Goal: Task Accomplishment & Management: Complete application form

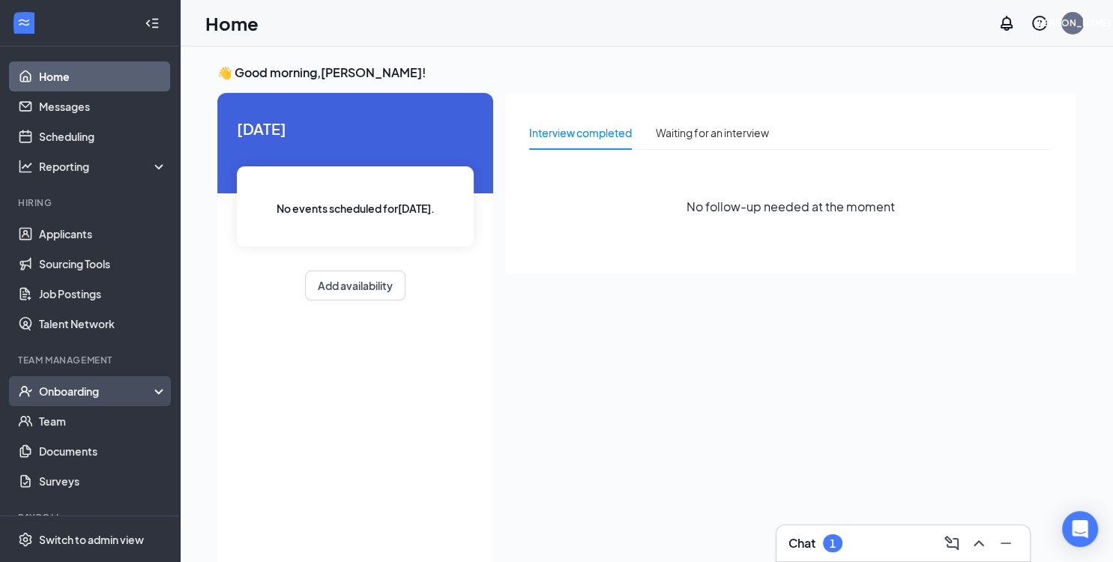
click at [94, 396] on div "Onboarding" at bounding box center [96, 391] width 115 height 15
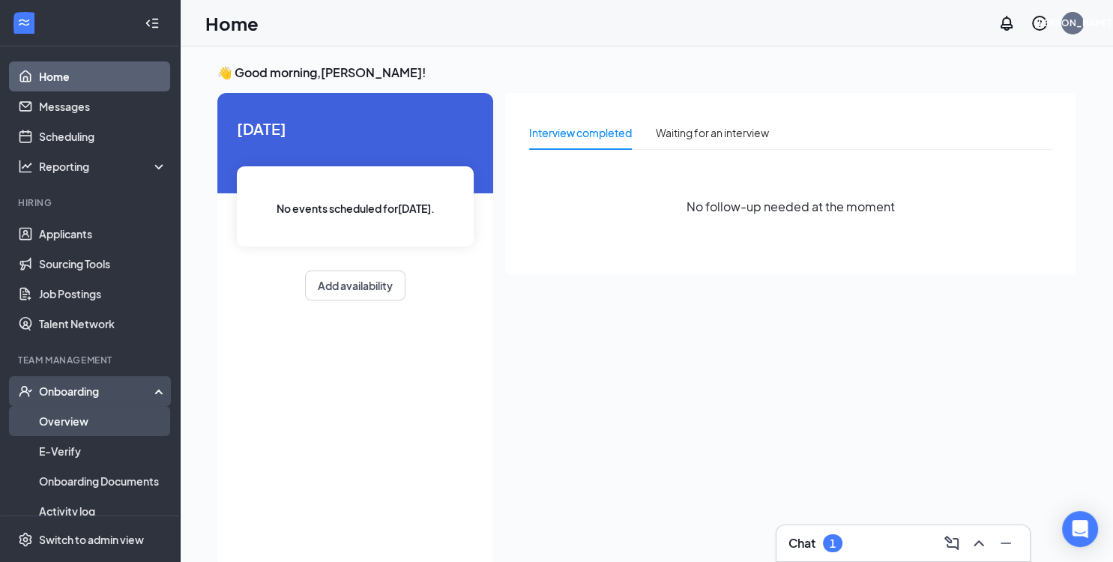
drag, startPoint x: 102, startPoint y: 426, endPoint x: 128, endPoint y: 427, distance: 26.3
click at [102, 427] on link "Overview" at bounding box center [103, 421] width 128 height 30
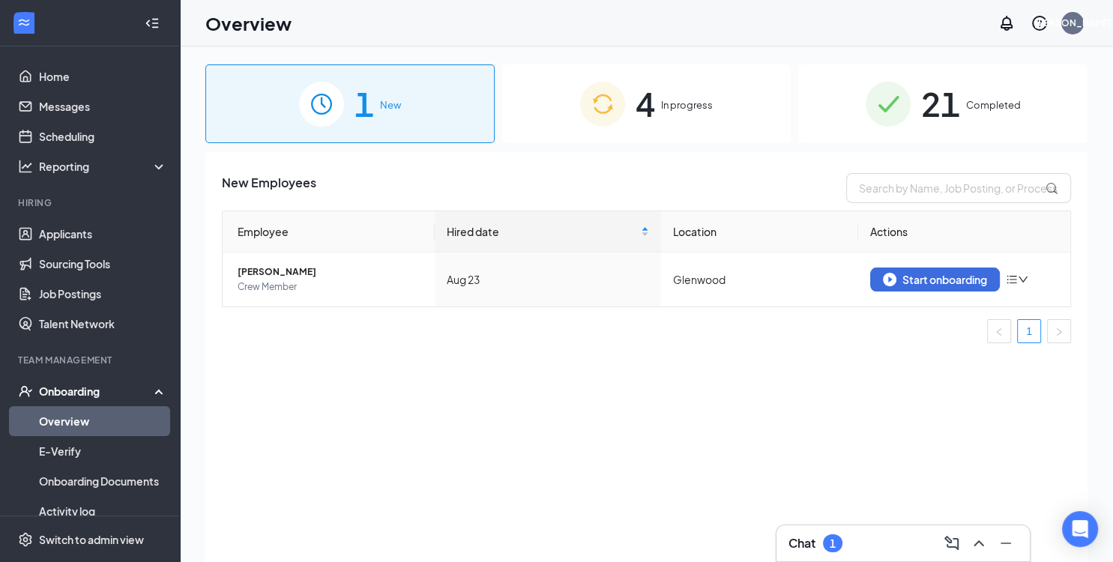
click at [677, 124] on div "4 In progress" at bounding box center [646, 103] width 289 height 79
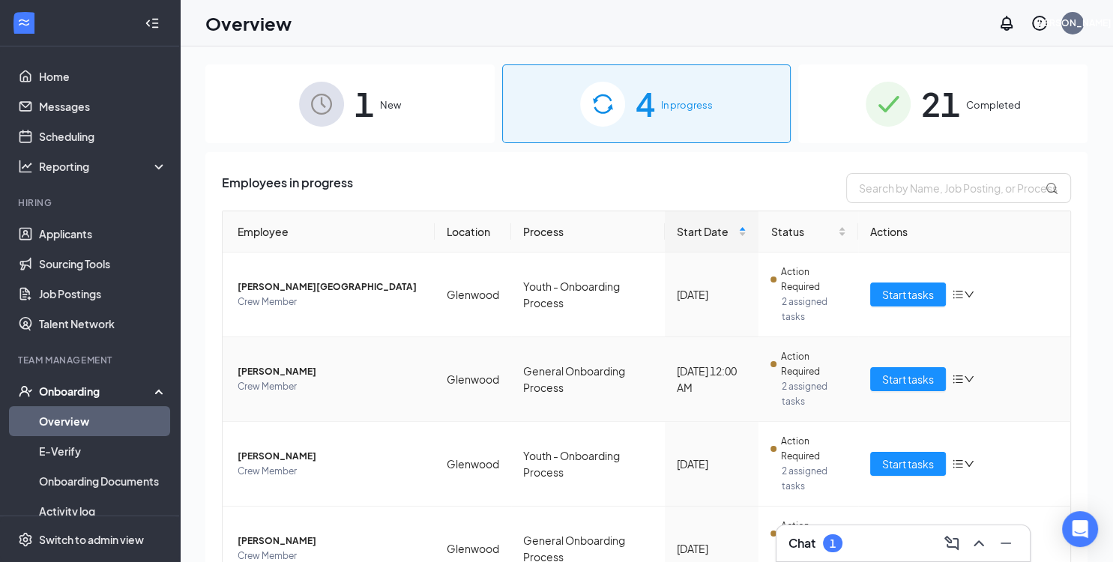
drag, startPoint x: 291, startPoint y: 372, endPoint x: 304, endPoint y: 371, distance: 12.8
click at [291, 373] on span "[PERSON_NAME]" at bounding box center [330, 371] width 185 height 15
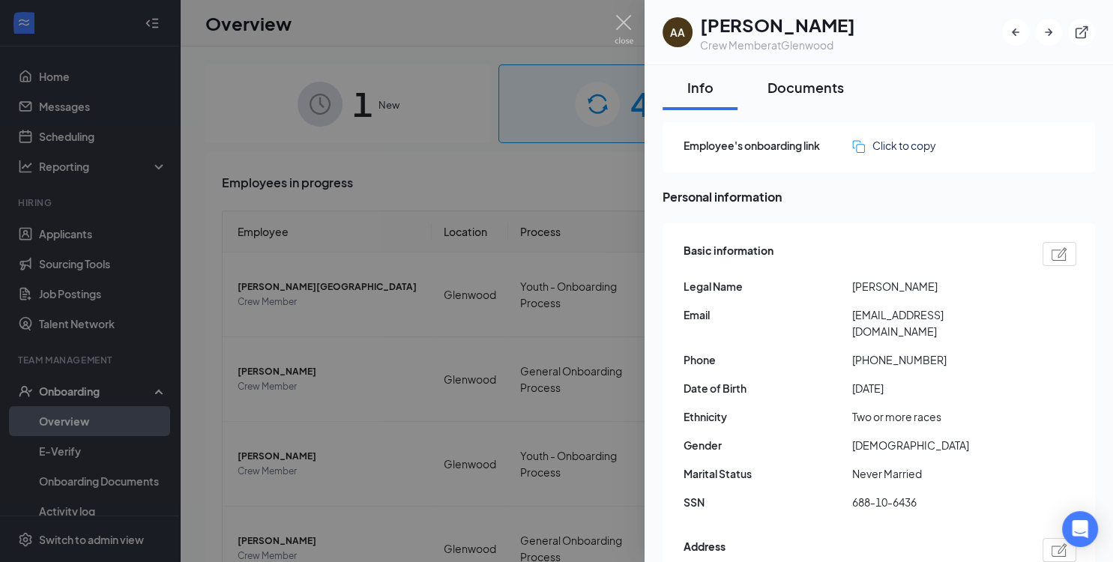
click at [820, 76] on button "Documents" at bounding box center [806, 87] width 106 height 45
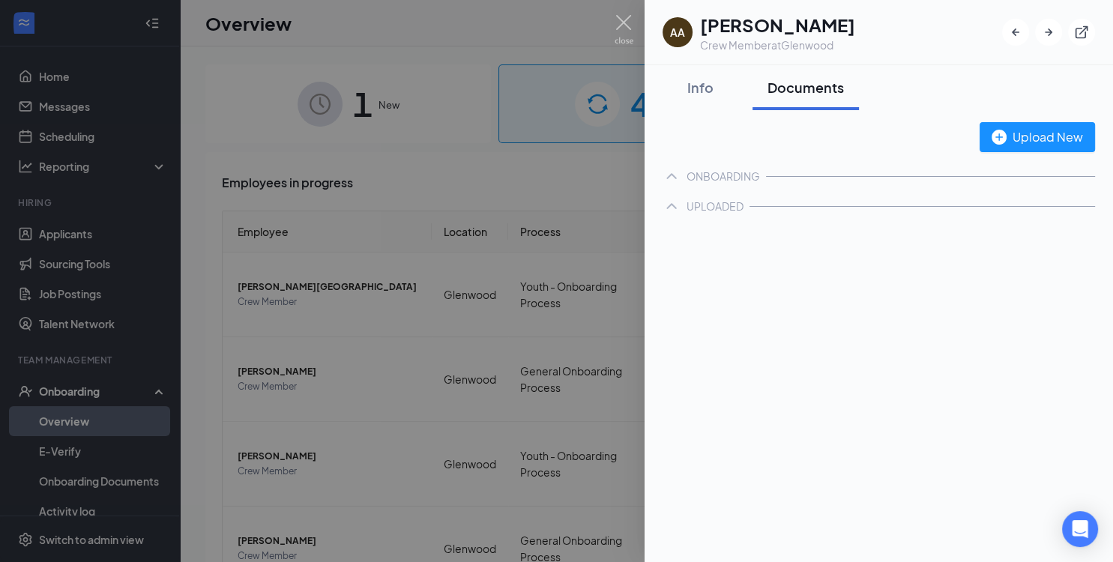
click at [818, 94] on div "Documents" at bounding box center [806, 87] width 76 height 19
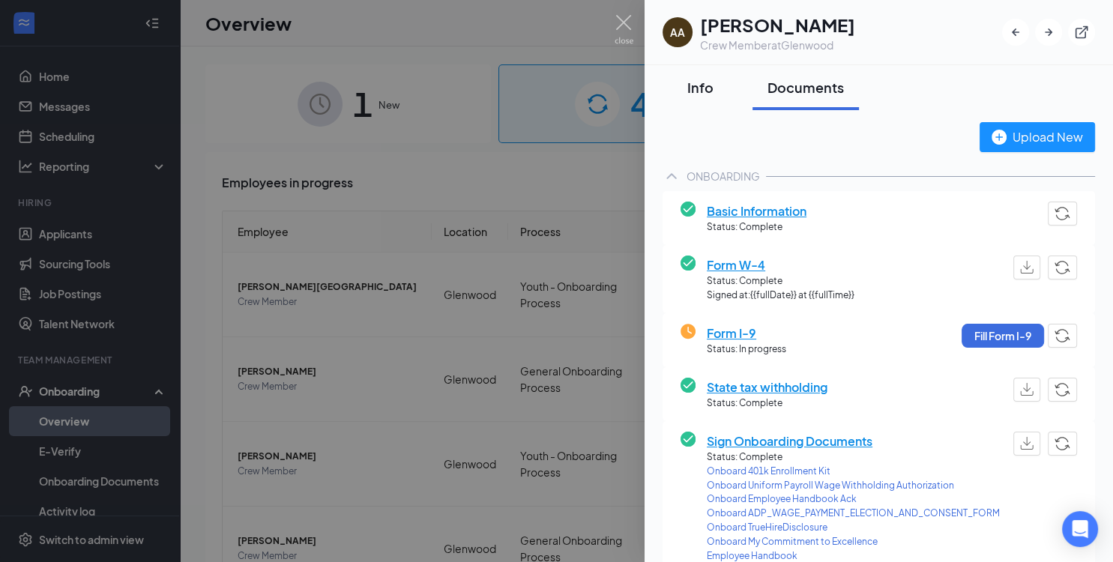
click at [705, 87] on div "Info" at bounding box center [700, 87] width 45 height 19
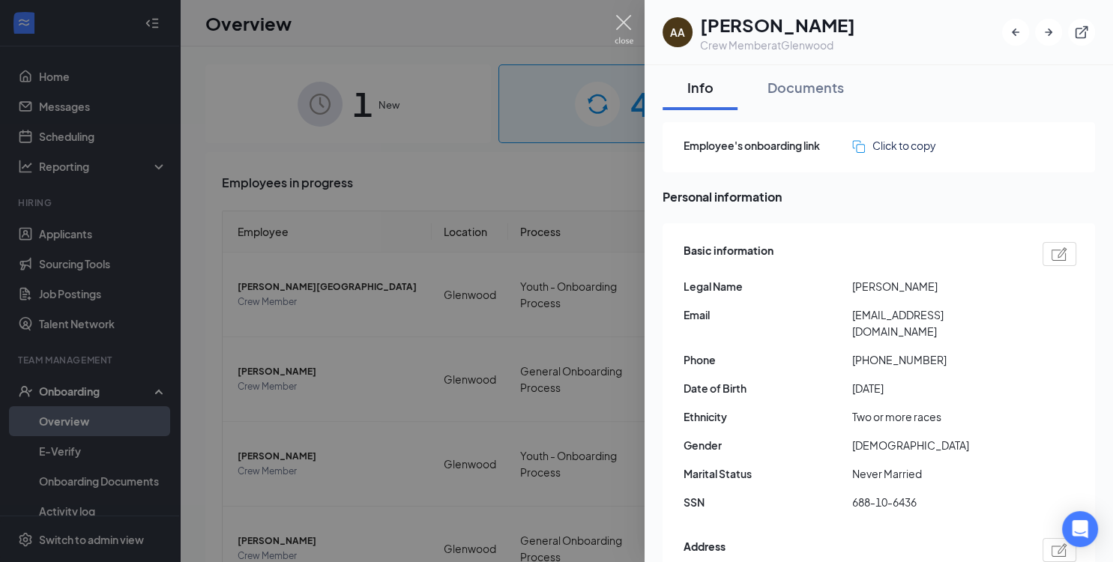
click at [630, 26] on img at bounding box center [624, 29] width 19 height 29
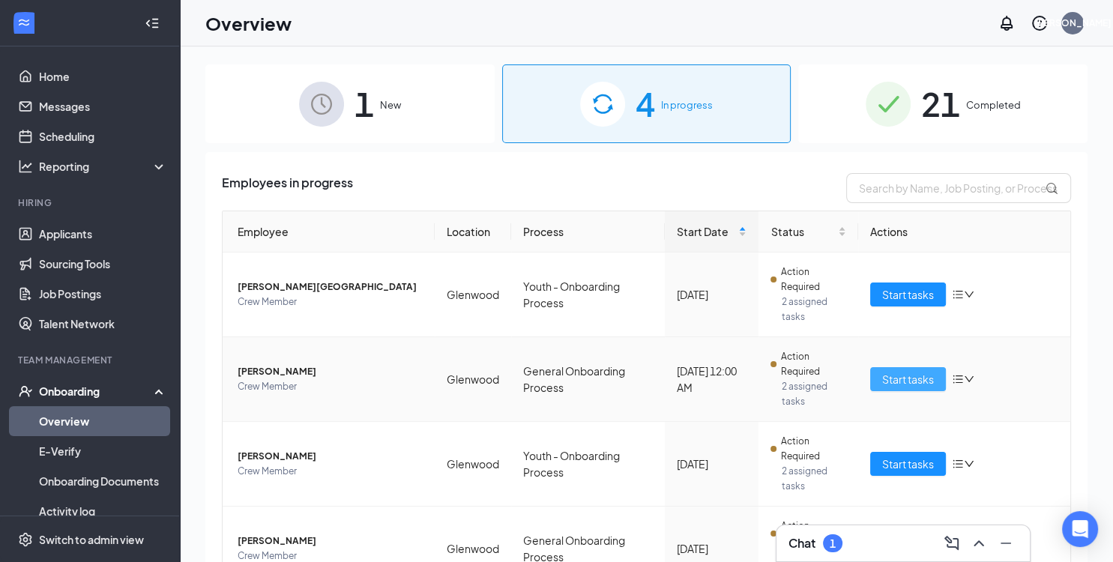
click at [921, 378] on span "Start tasks" at bounding box center [908, 379] width 52 height 16
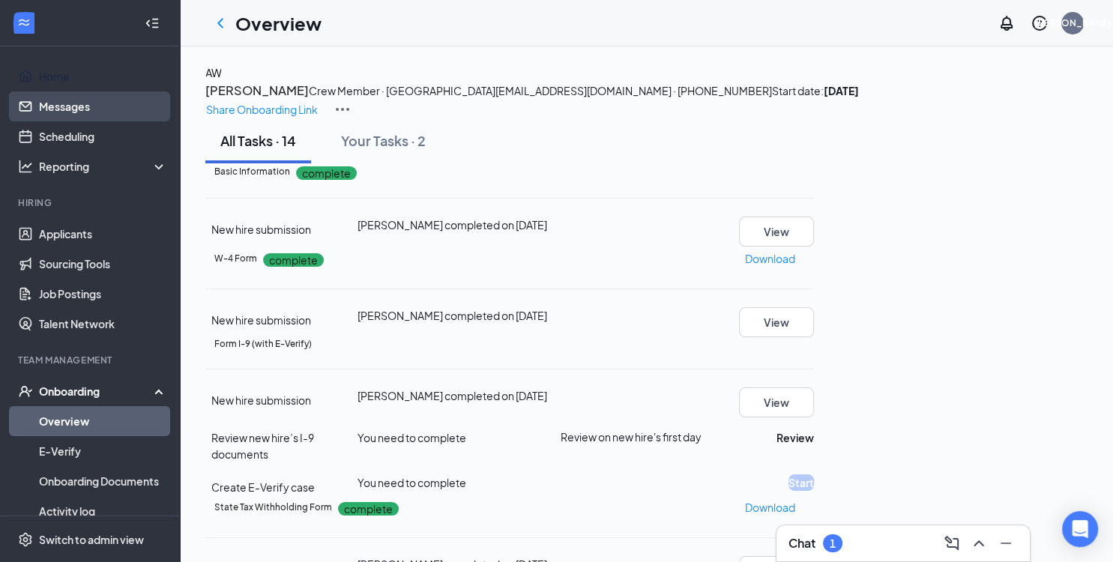
drag, startPoint x: 70, startPoint y: 87, endPoint x: 98, endPoint y: 96, distance: 29.2
click at [70, 87] on link "Home" at bounding box center [103, 76] width 128 height 30
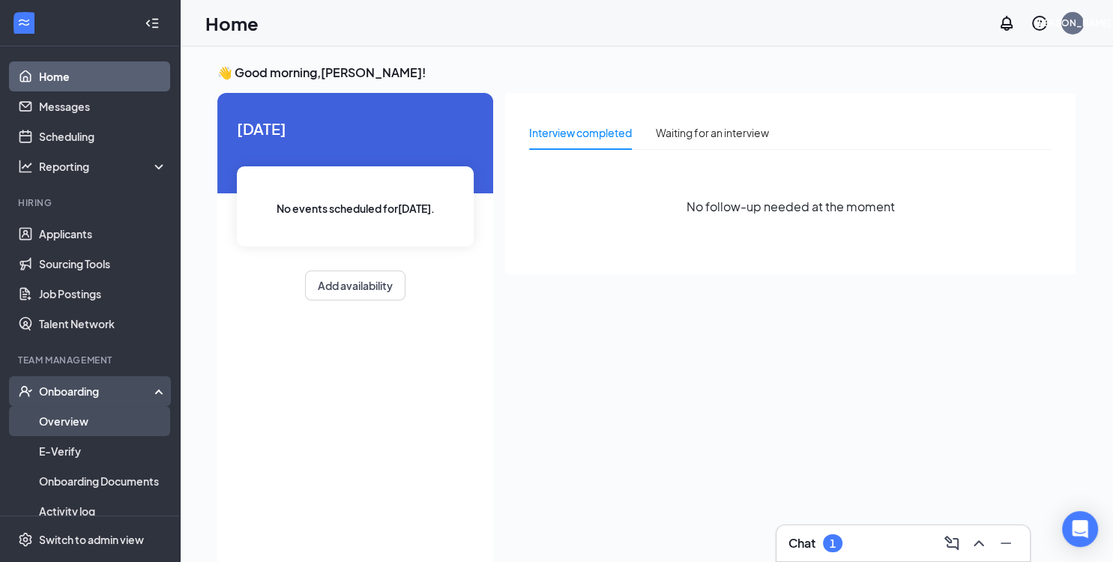
click at [81, 417] on link "Overview" at bounding box center [103, 421] width 128 height 30
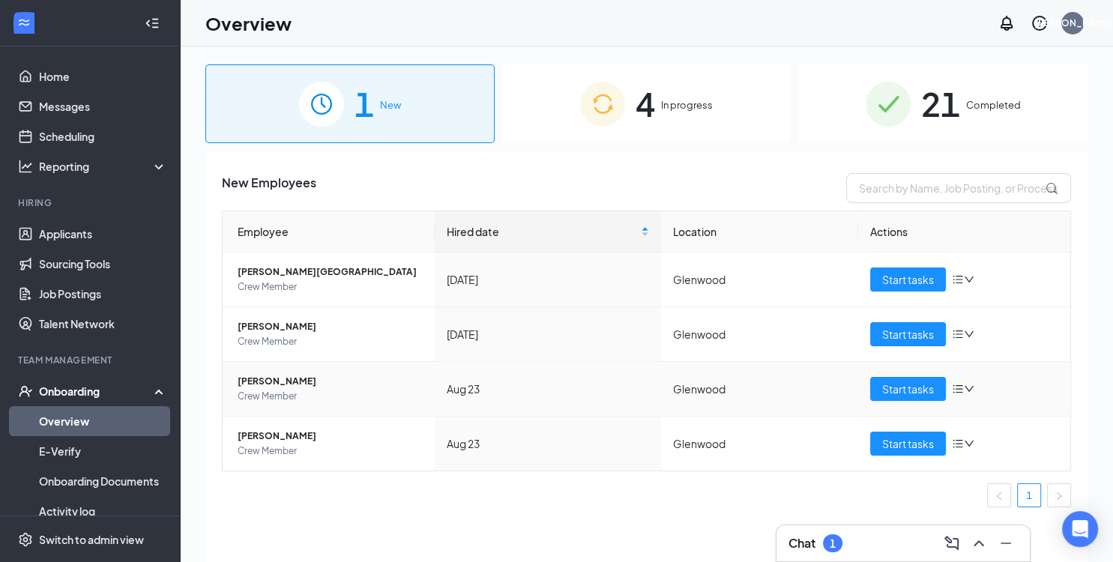
drag, startPoint x: 645, startPoint y: 118, endPoint x: 564, endPoint y: 366, distance: 260.3
click at [645, 118] on span "4" at bounding box center [645, 104] width 19 height 52
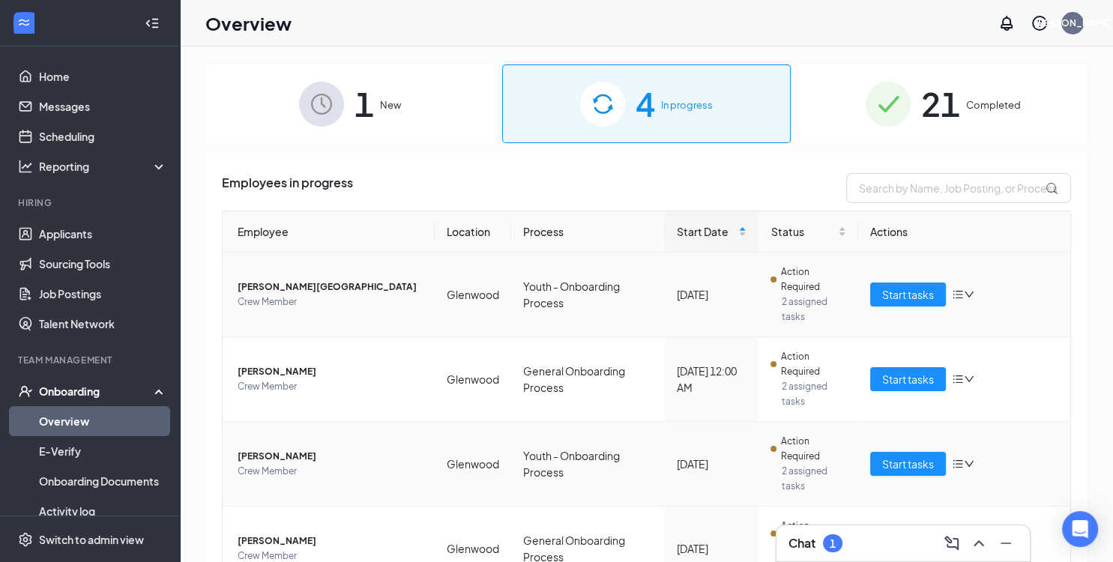
click at [952, 295] on icon "bars" at bounding box center [958, 295] width 12 height 12
click at [979, 273] on td "Start tasks" at bounding box center [964, 295] width 212 height 85
click at [906, 298] on span "Start tasks" at bounding box center [908, 294] width 52 height 16
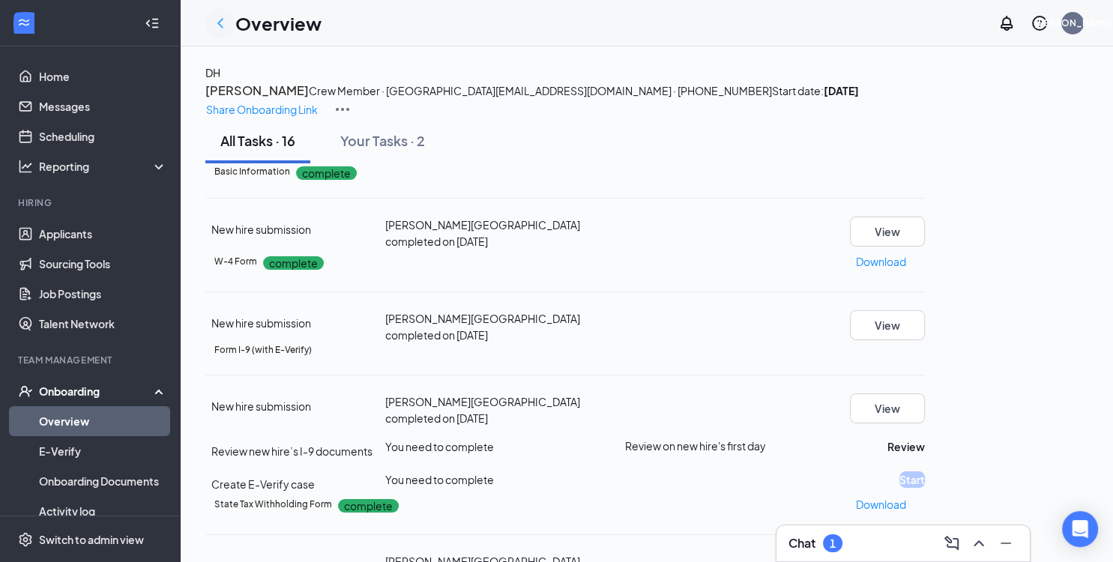
click at [219, 24] on icon "ChevronLeft" at bounding box center [220, 23] width 6 height 10
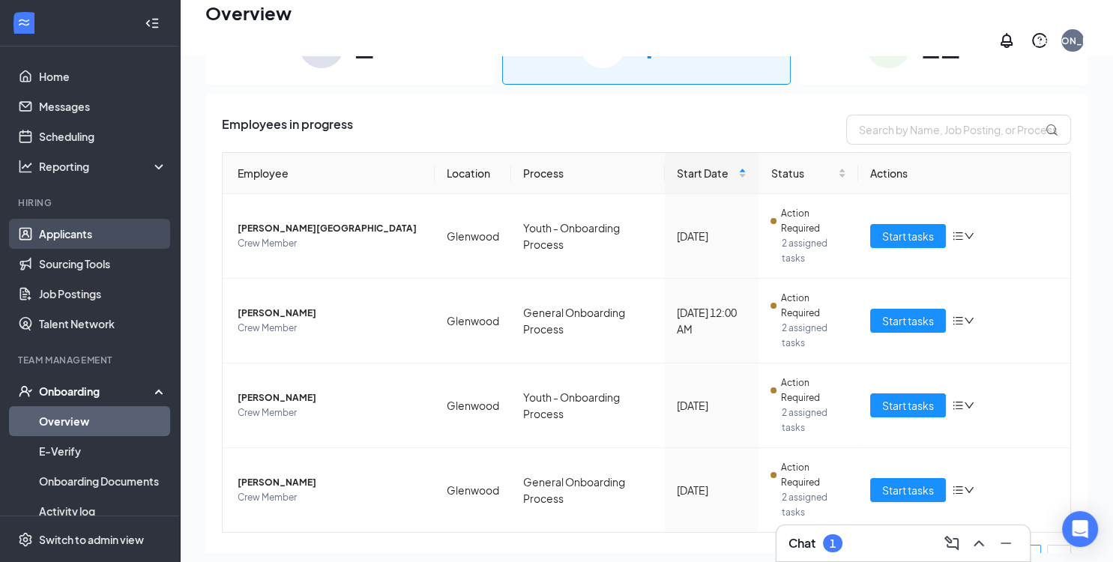
click at [85, 236] on link "Applicants" at bounding box center [103, 234] width 128 height 30
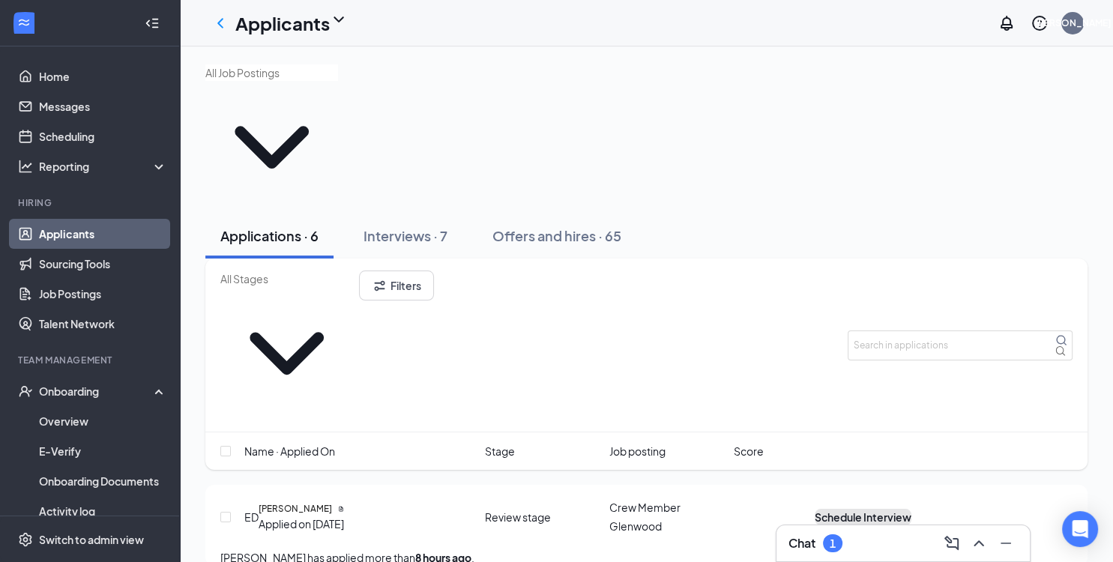
click at [912, 509] on button "Schedule Interview" at bounding box center [863, 517] width 97 height 16
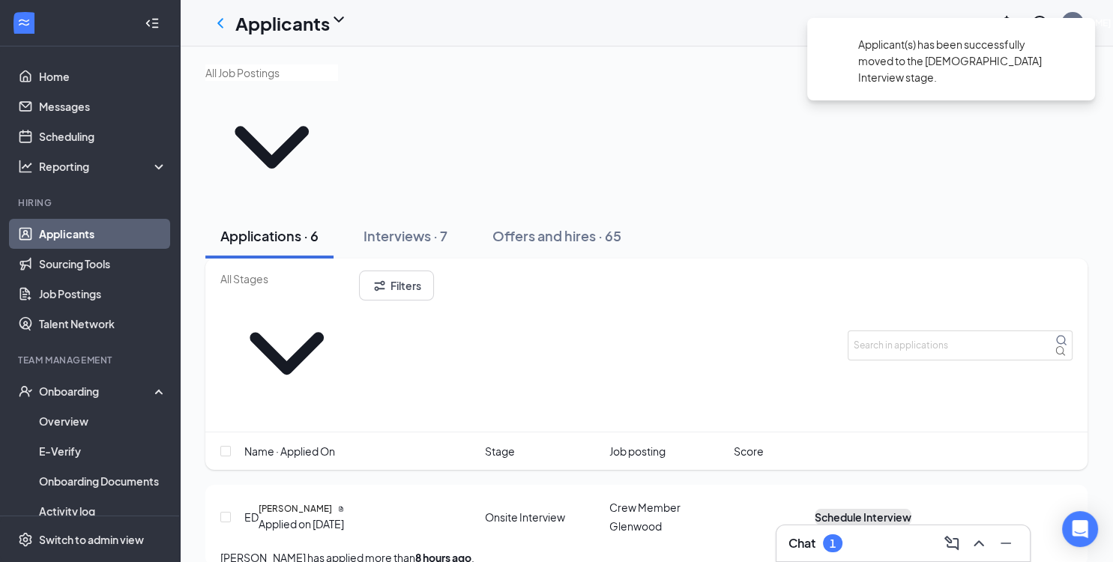
click at [912, 509] on button "Schedule Interview" at bounding box center [863, 517] width 97 height 16
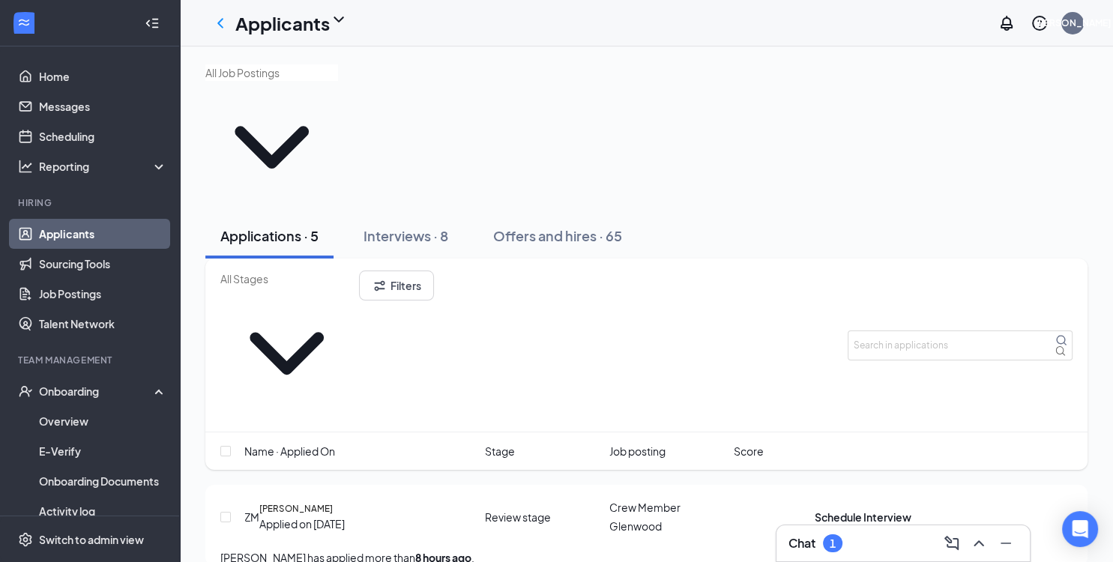
click at [435, 226] on div "Interviews · 8" at bounding box center [406, 235] width 85 height 19
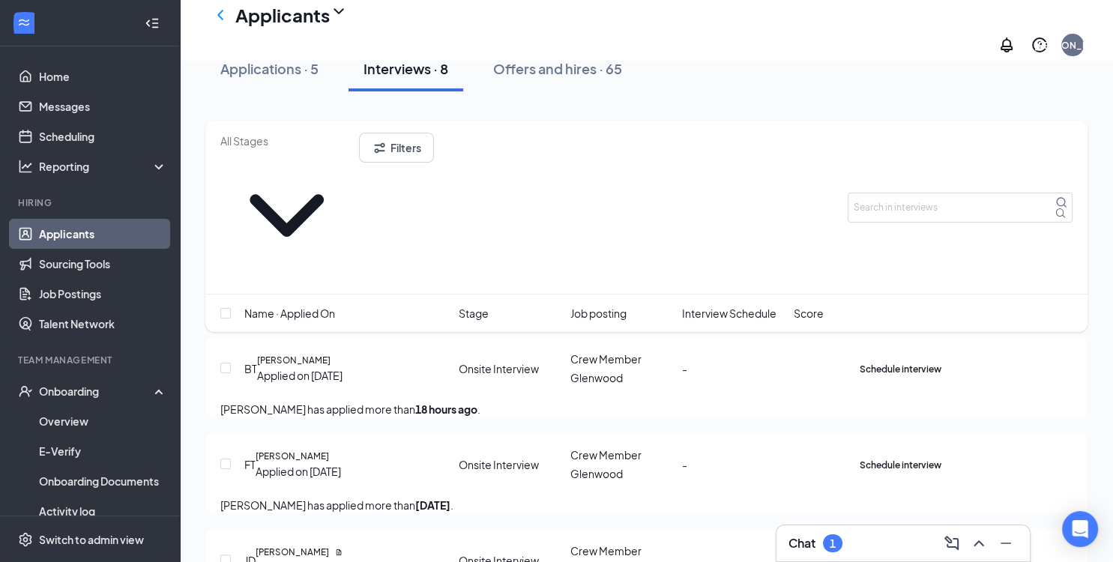
scroll to position [168, 0]
click at [942, 459] on span "Schedule interview" at bounding box center [901, 464] width 82 height 11
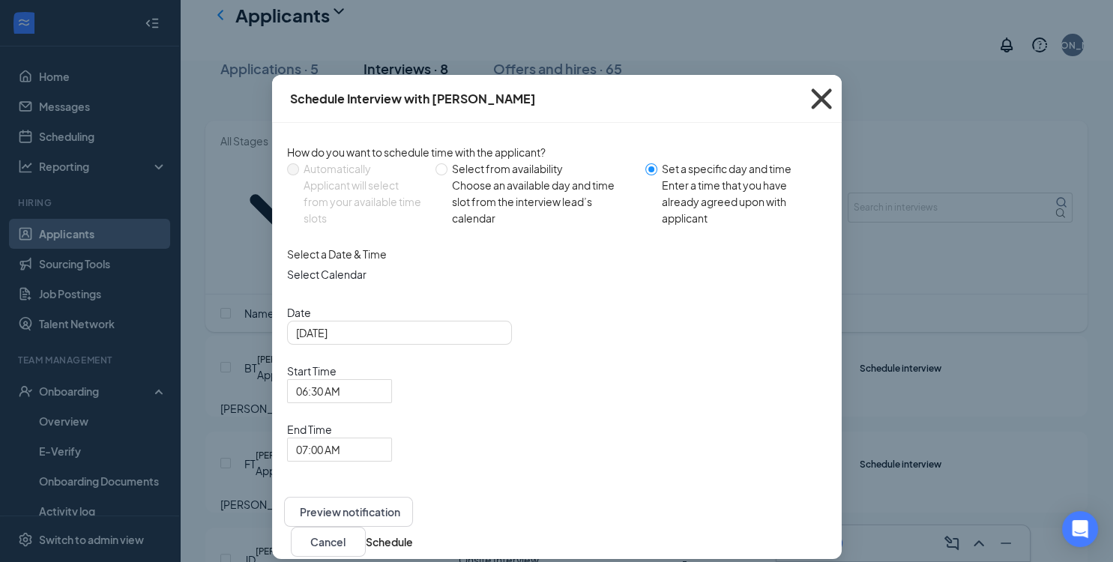
click at [823, 96] on icon "Cross" at bounding box center [821, 98] width 20 height 20
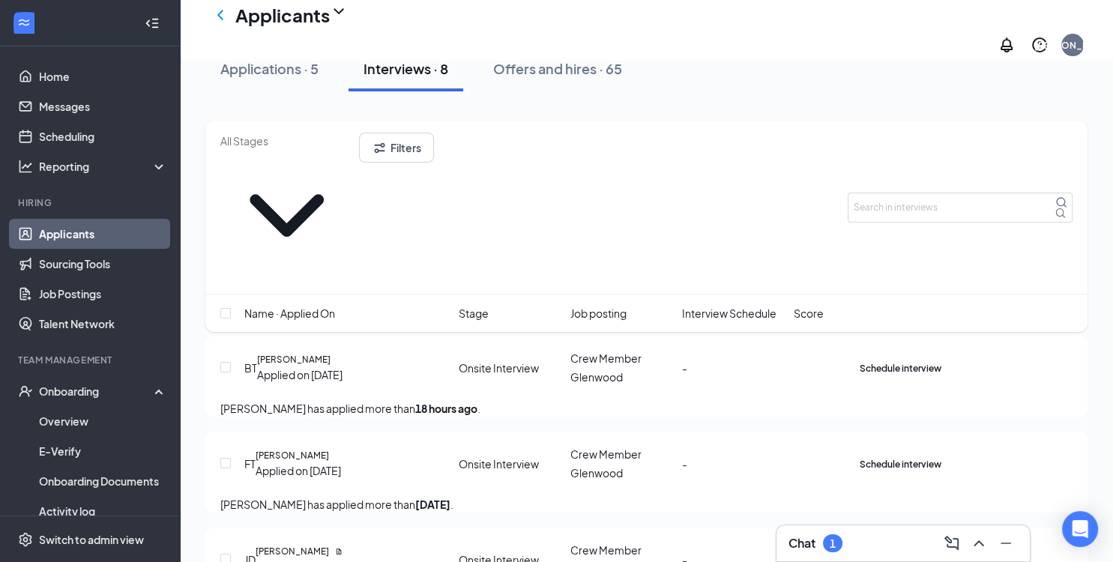
click at [942, 455] on icon "Ellipses" at bounding box center [942, 455] width 0 height 0
click at [765, 496] on div "[PERSON_NAME] has applied more than [DATE] ." at bounding box center [646, 504] width 852 height 16
click at [70, 82] on link "Home" at bounding box center [103, 76] width 128 height 30
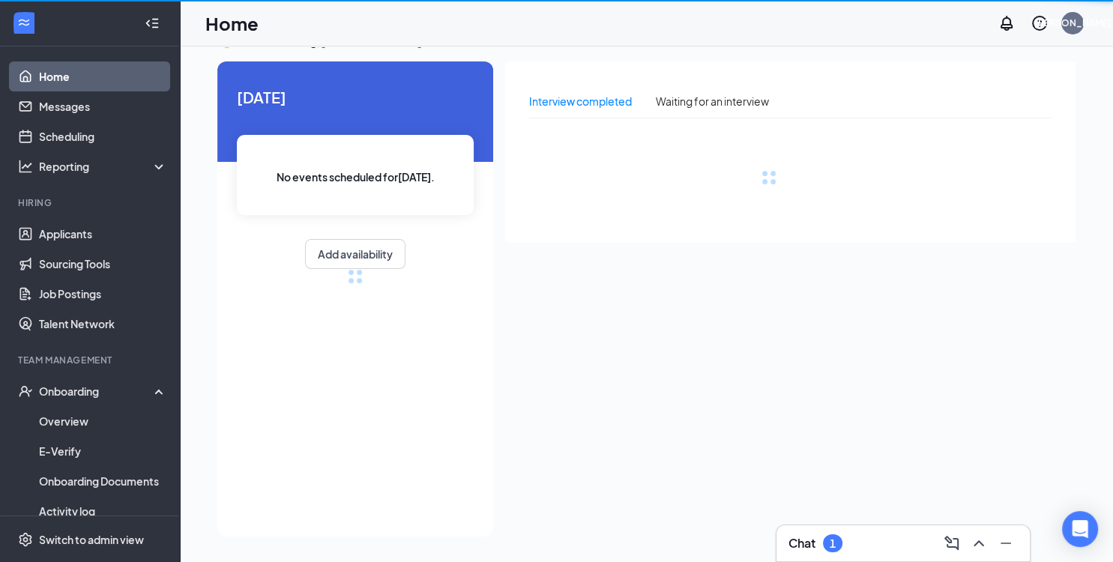
scroll to position [31, 0]
